Goal: Information Seeking & Learning: Learn about a topic

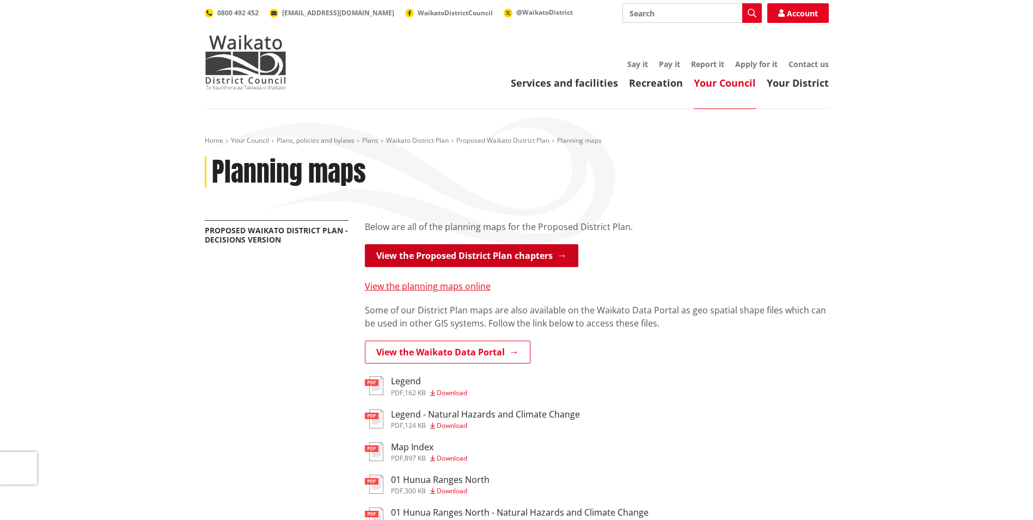
click at [482, 251] on link "View the Proposed District Plan chapters" at bounding box center [472, 255] width 214 height 23
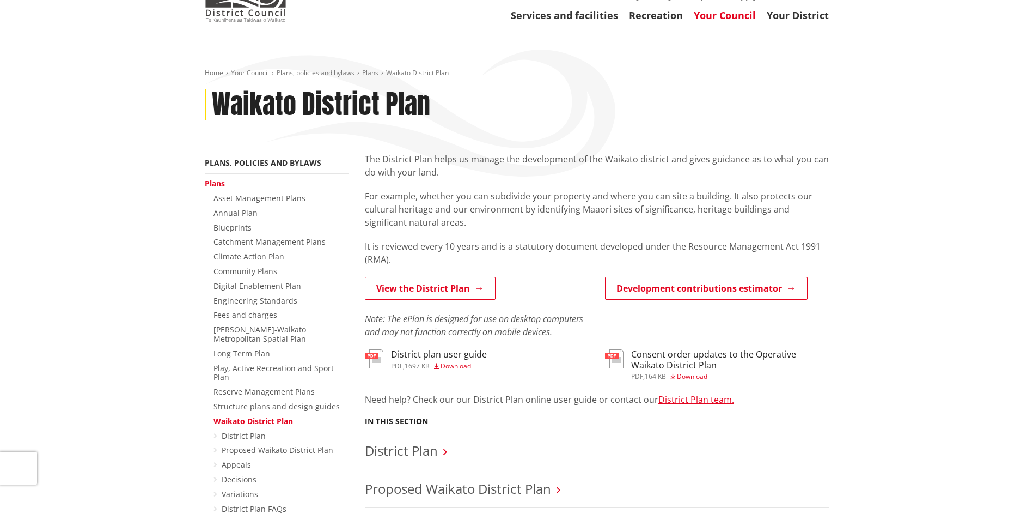
scroll to position [109, 0]
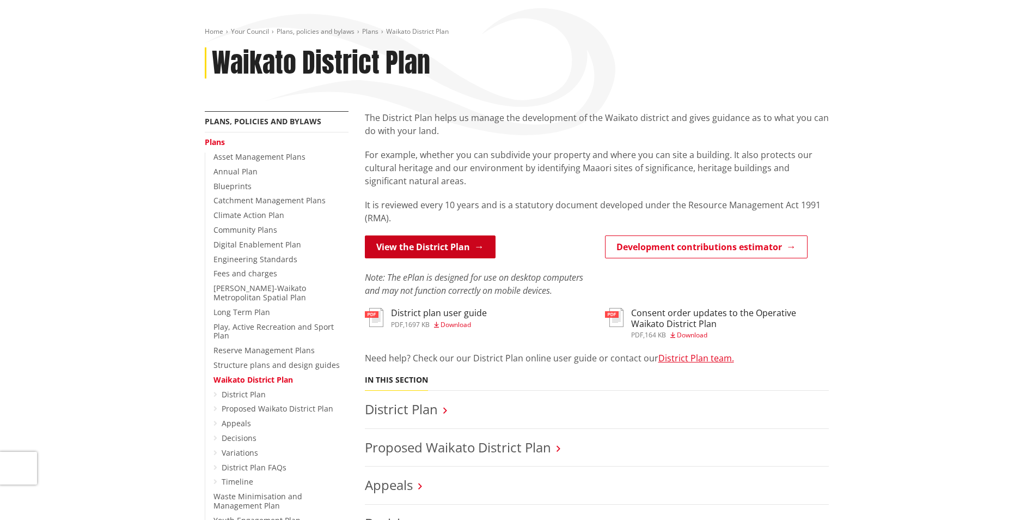
click at [440, 247] on link "View the District Plan" at bounding box center [430, 246] width 131 height 23
